Goal: Check status: Check status

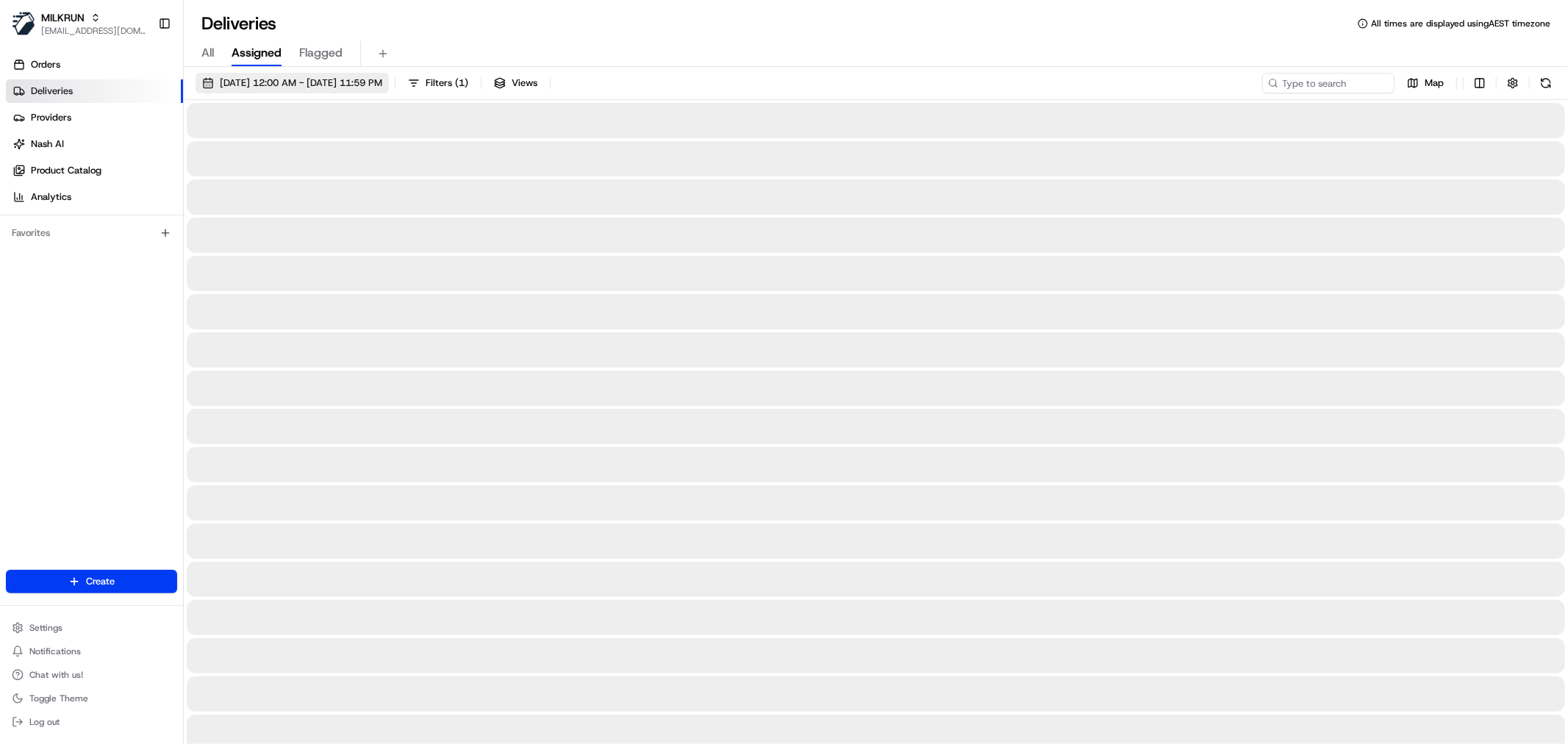
click at [254, 84] on span "[DATE] 12:00 AM - [DATE] 11:59 PM" at bounding box center [301, 83] width 162 height 14
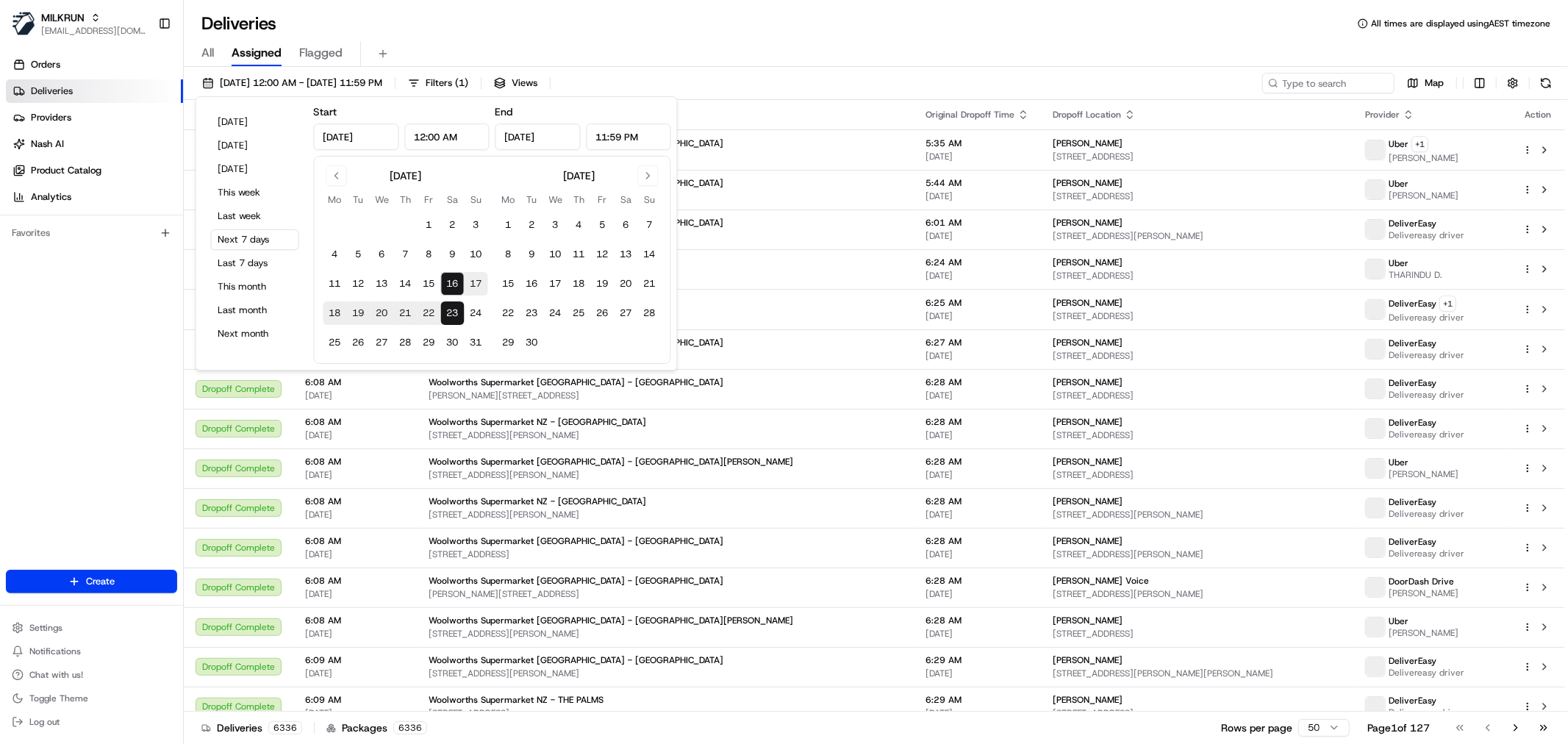
type input "[DATE]"
type input "12:00 AM"
type input "[DATE]"
type input "11:59 PM"
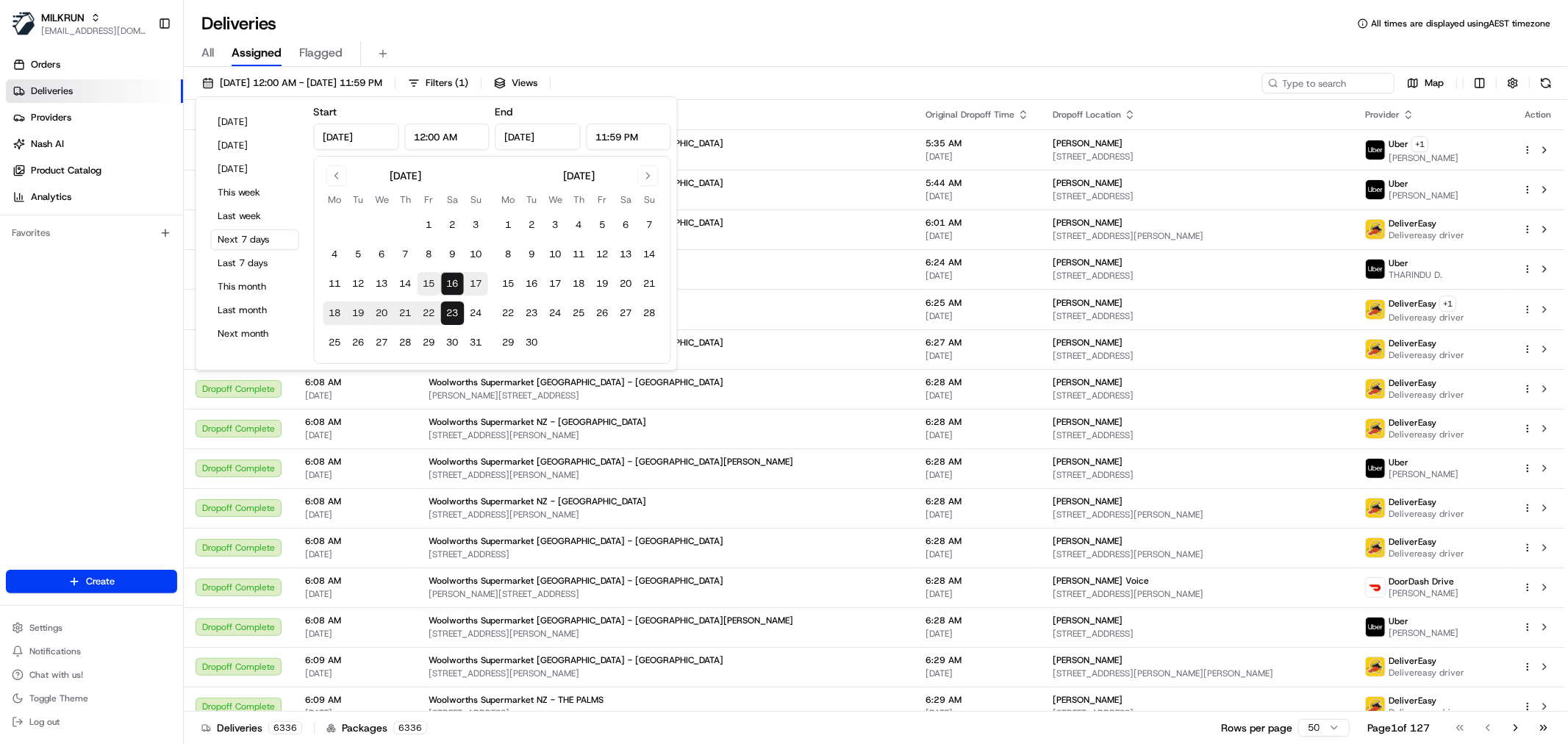
click at [435, 282] on button "15" at bounding box center [429, 284] width 24 height 24
type input "[DATE]"
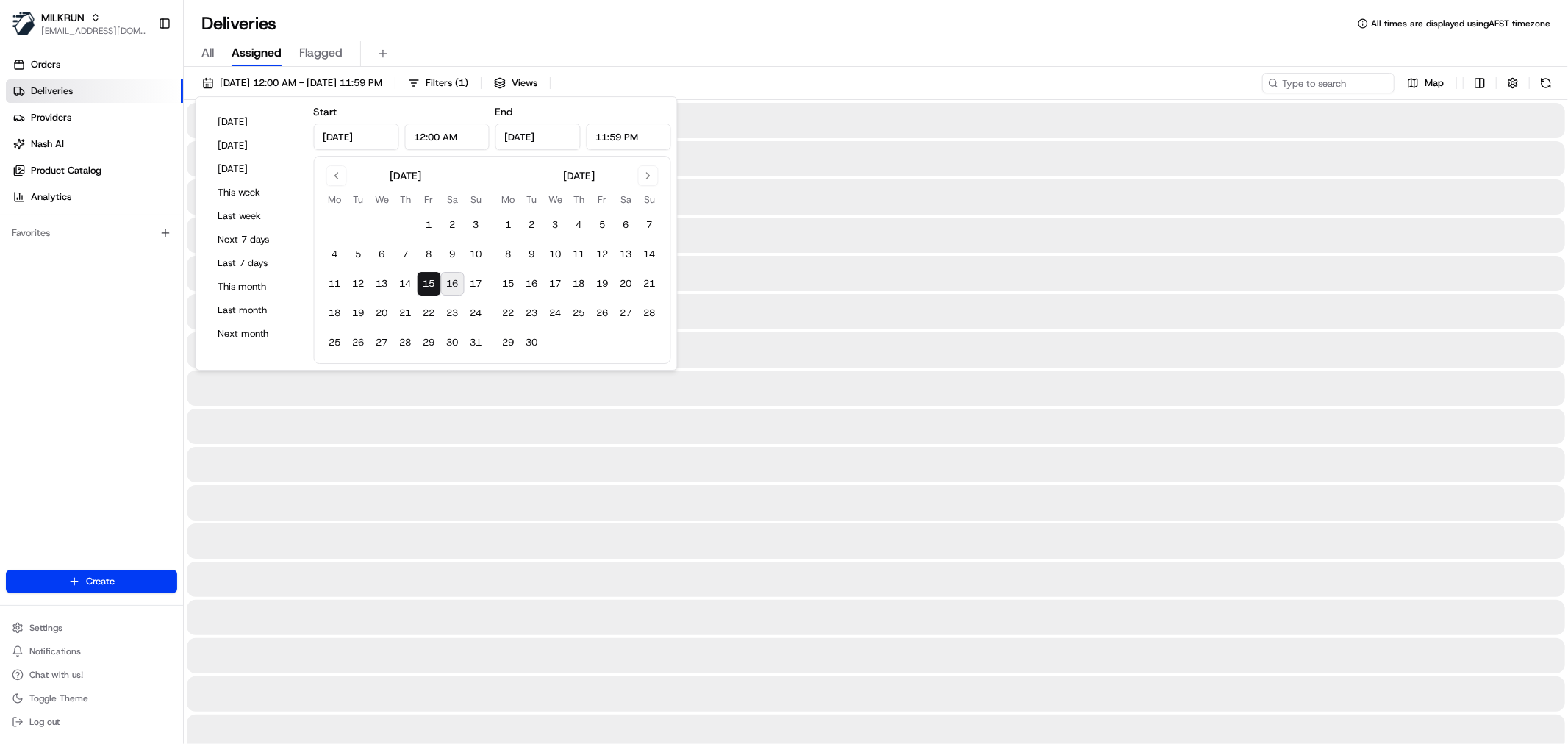
click at [435, 282] on button "15" at bounding box center [429, 284] width 24 height 24
click at [1295, 85] on input at bounding box center [1305, 83] width 176 height 21
click at [1305, 73] on input at bounding box center [1305, 83] width 176 height 21
paste input "[PERSON_NAME]"
type input "[PERSON_NAME]"
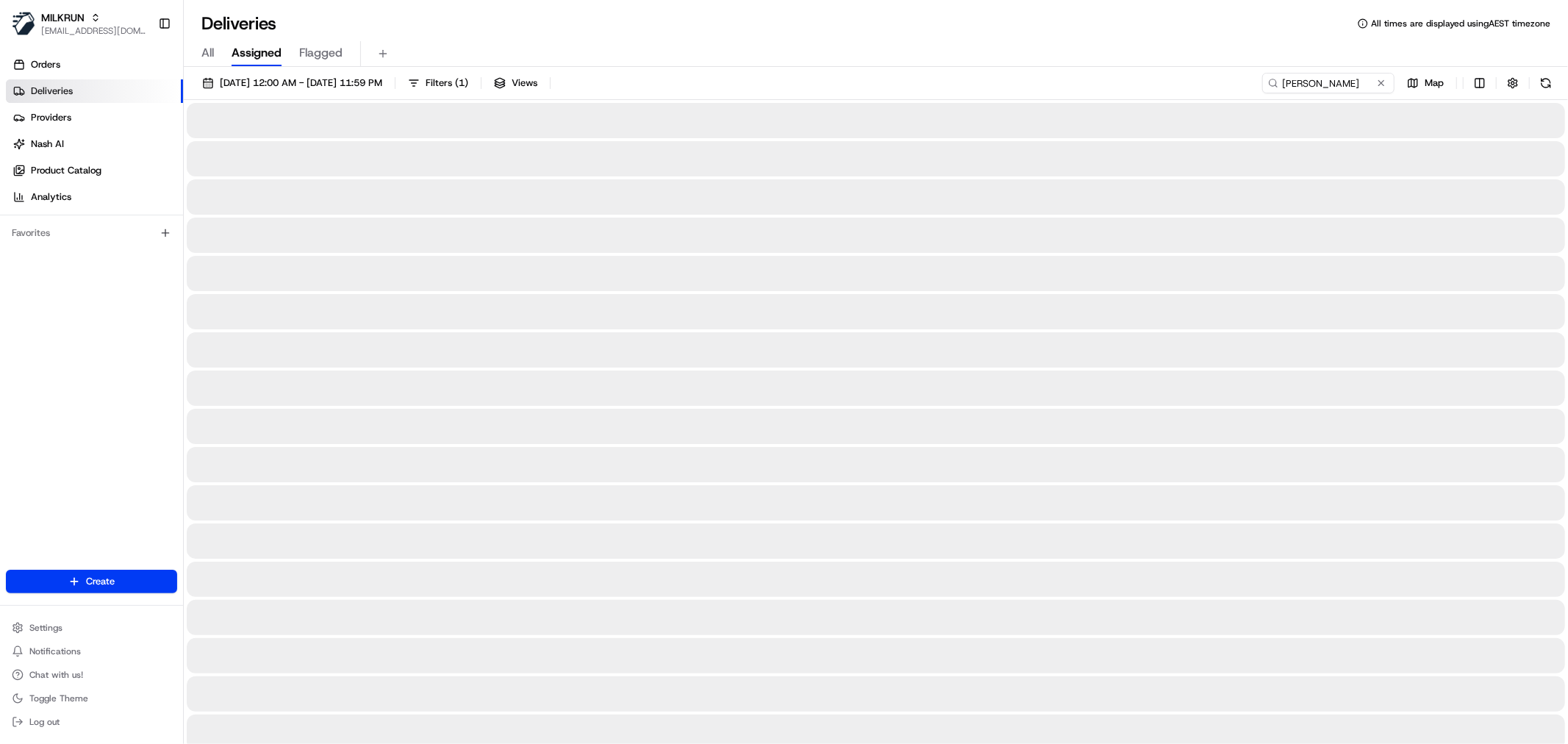
click at [1317, 62] on div "All Assigned Flagged" at bounding box center [876, 54] width 1384 height 26
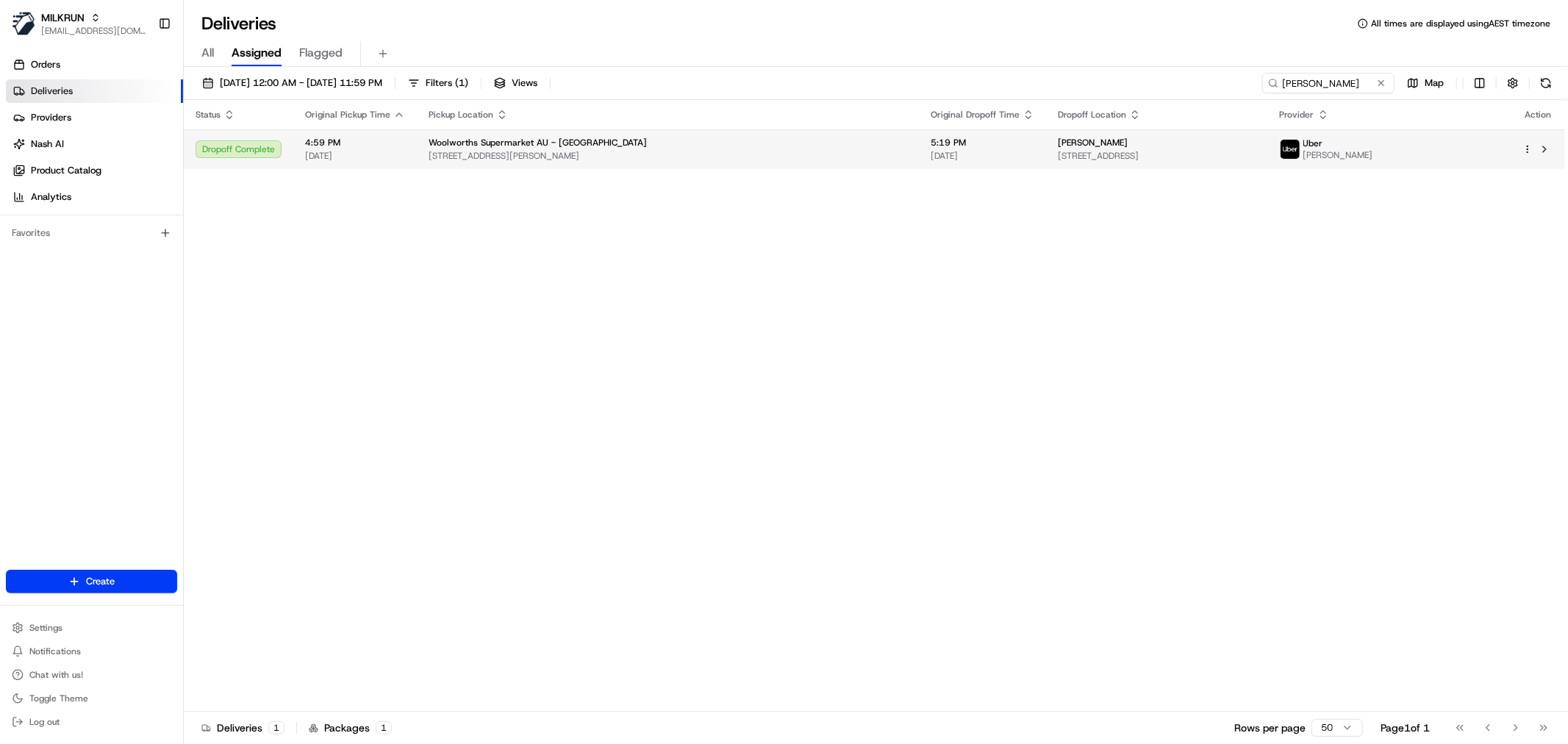
click at [1057, 137] on span "[PERSON_NAME]" at bounding box center [1092, 142] width 70 height 12
